Goal: Information Seeking & Learning: Learn about a topic

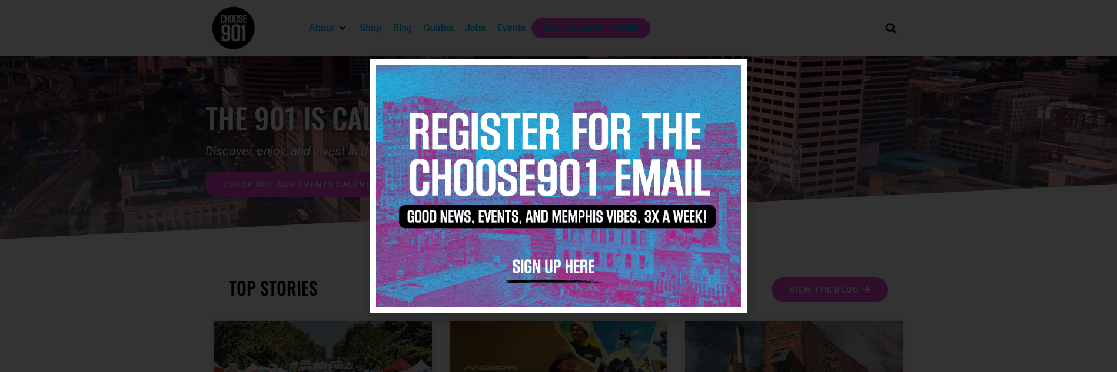
click at [729, 72] on icon "Close" at bounding box center [730, 75] width 9 height 9
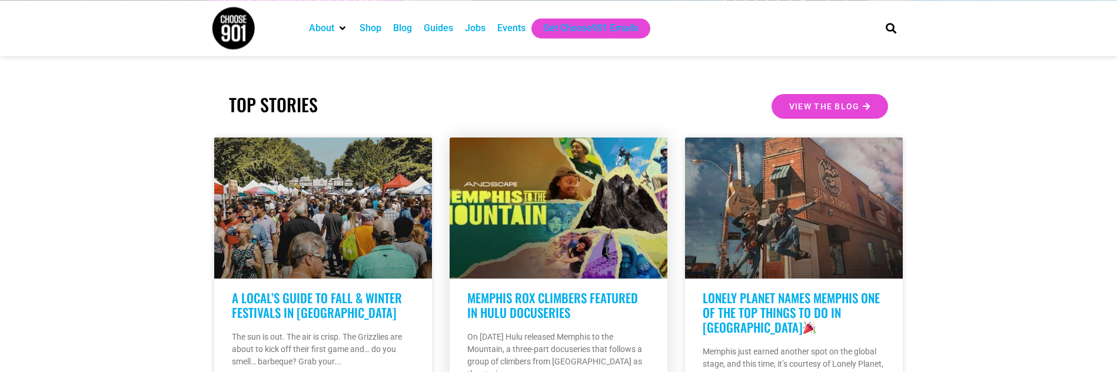
scroll to position [240, 0]
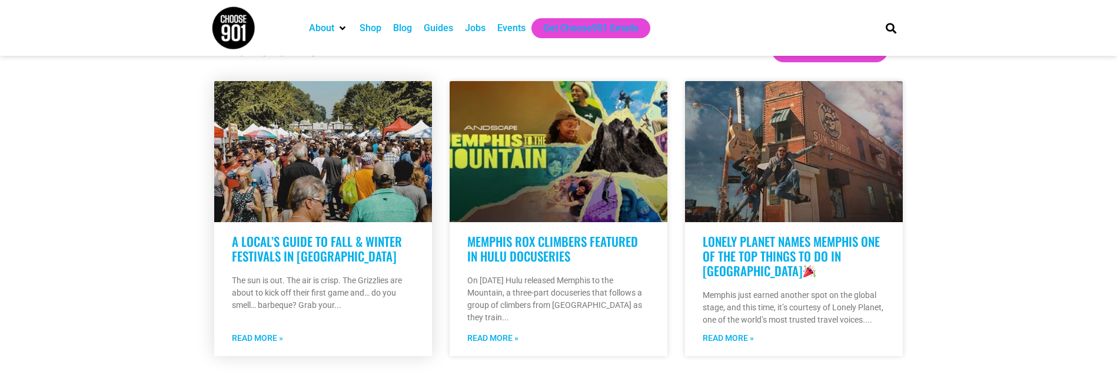
click at [312, 256] on link "A Local’s Guide to Fall & Winter Festivals in [GEOGRAPHIC_DATA]" at bounding box center [317, 248] width 170 height 33
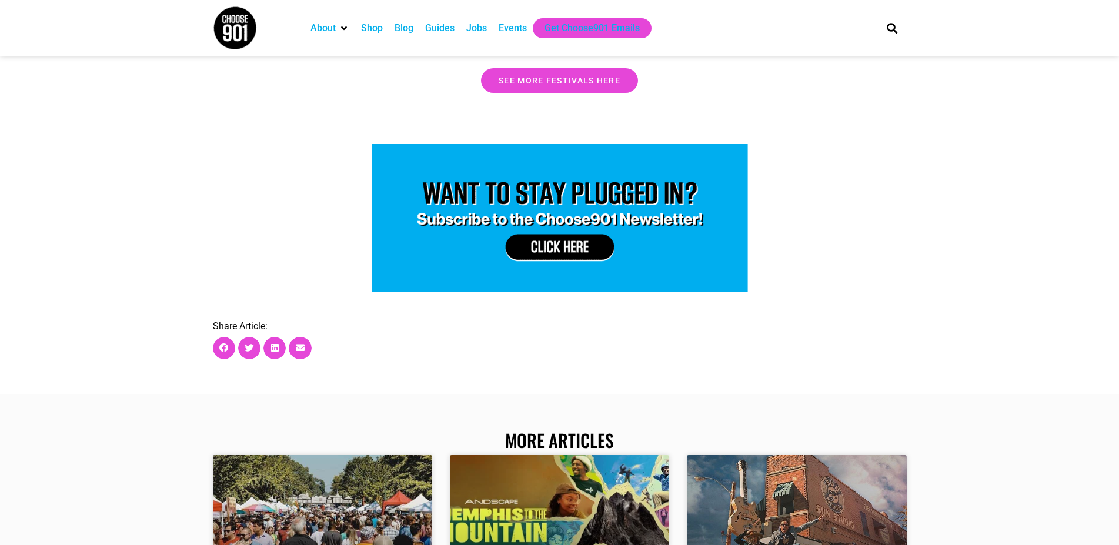
scroll to position [4081, 0]
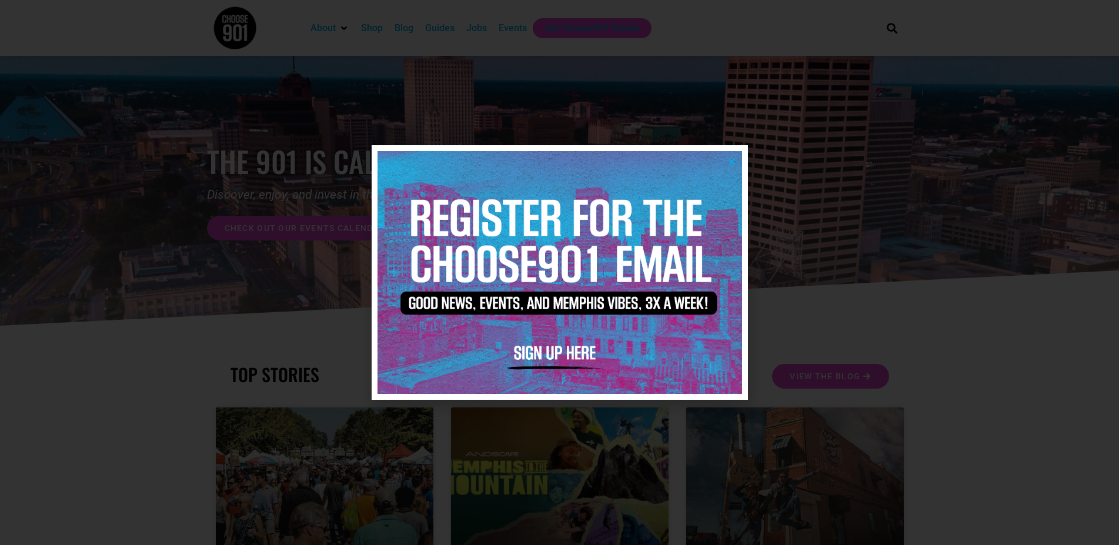
scroll to position [240, 0]
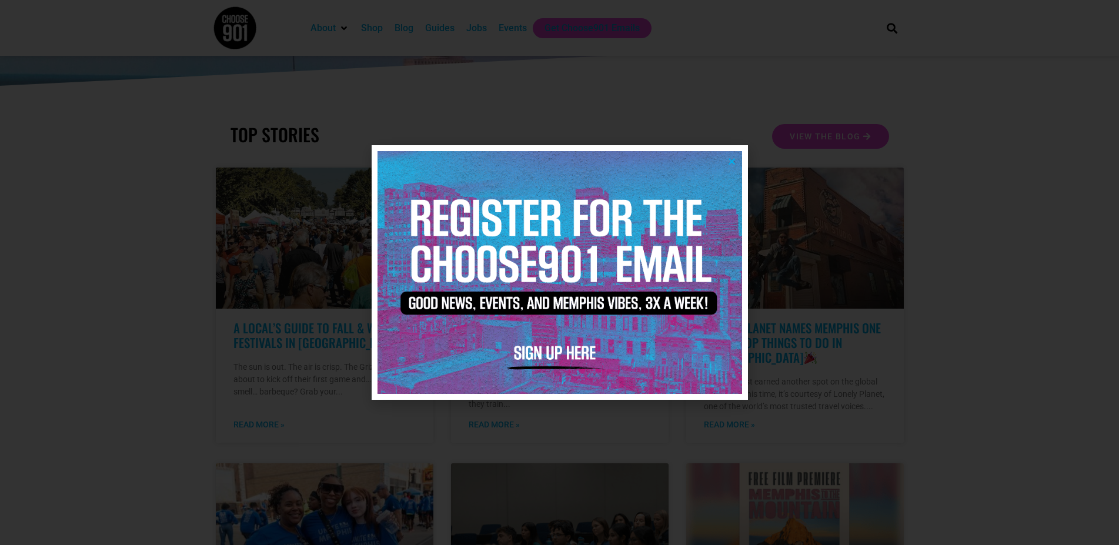
click at [730, 162] on icon "Close" at bounding box center [732, 161] width 9 height 9
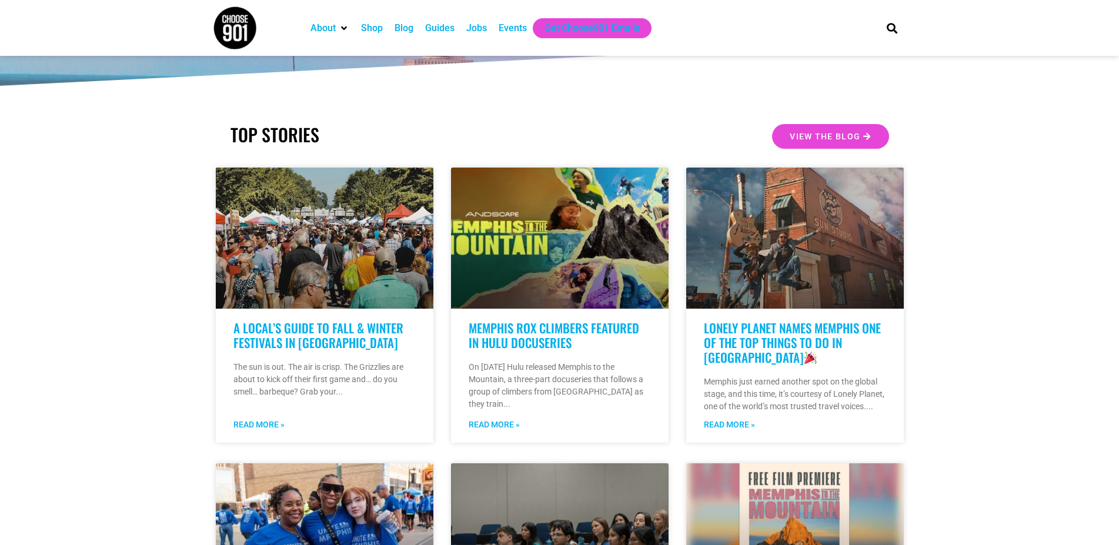
scroll to position [0, 0]
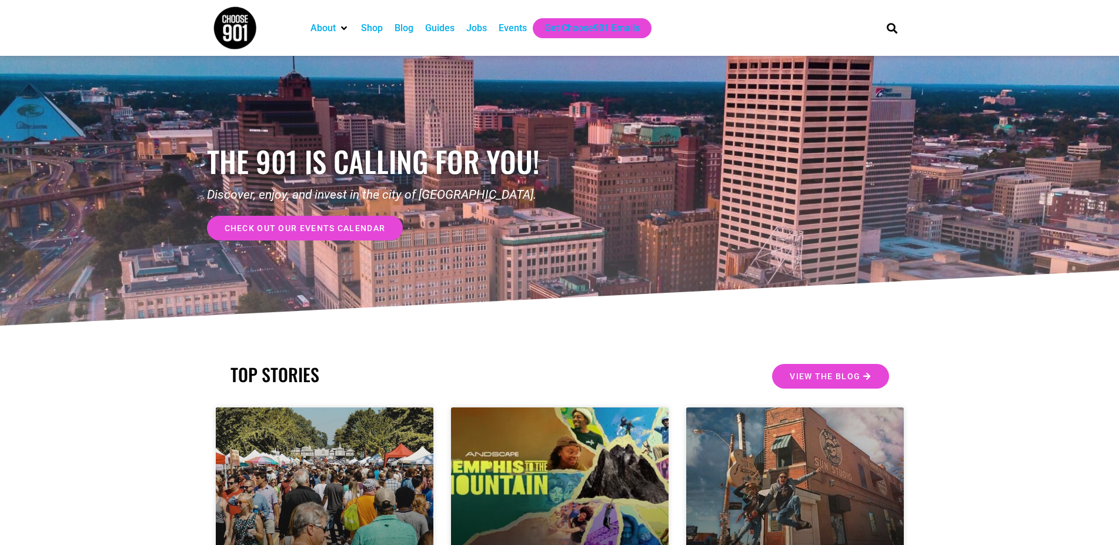
click at [402, 29] on div "Blog" at bounding box center [404, 28] width 19 height 14
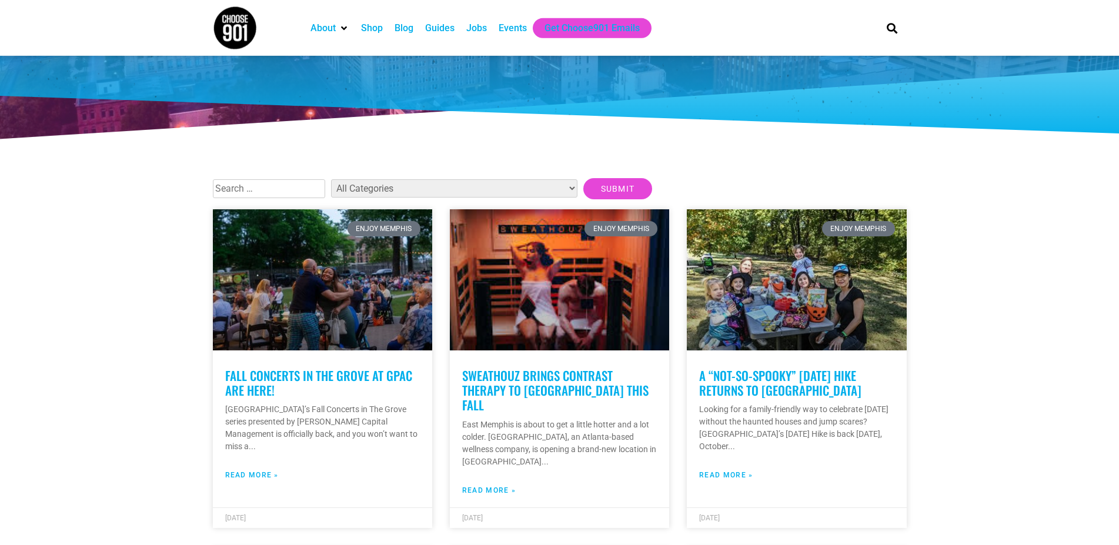
scroll to position [180, 0]
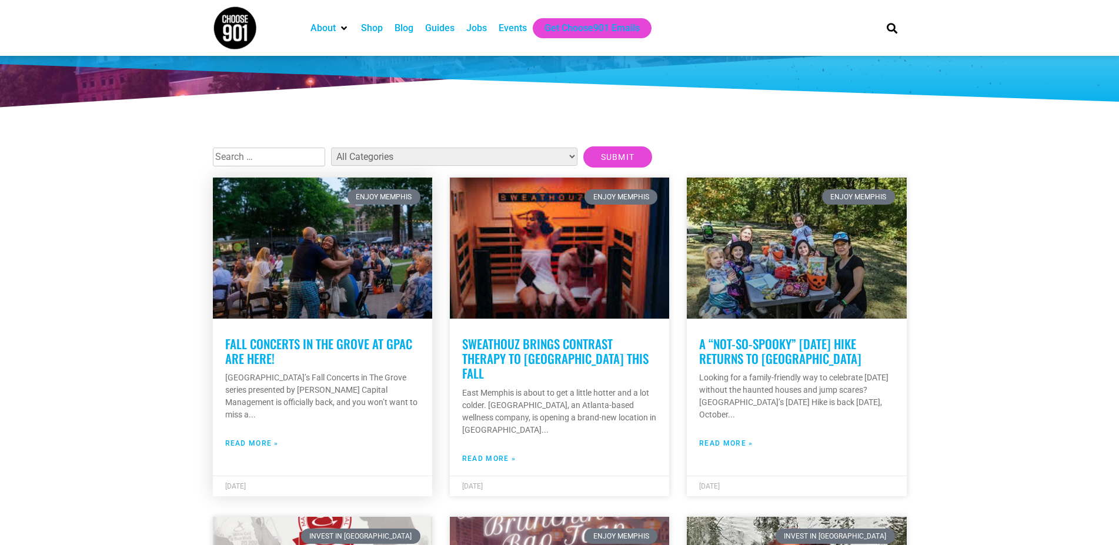
click at [275, 343] on link "Fall Concerts in The Grove at GPAC are Here!" at bounding box center [318, 351] width 187 height 33
